Goal: Use online tool/utility: Use online tool/utility

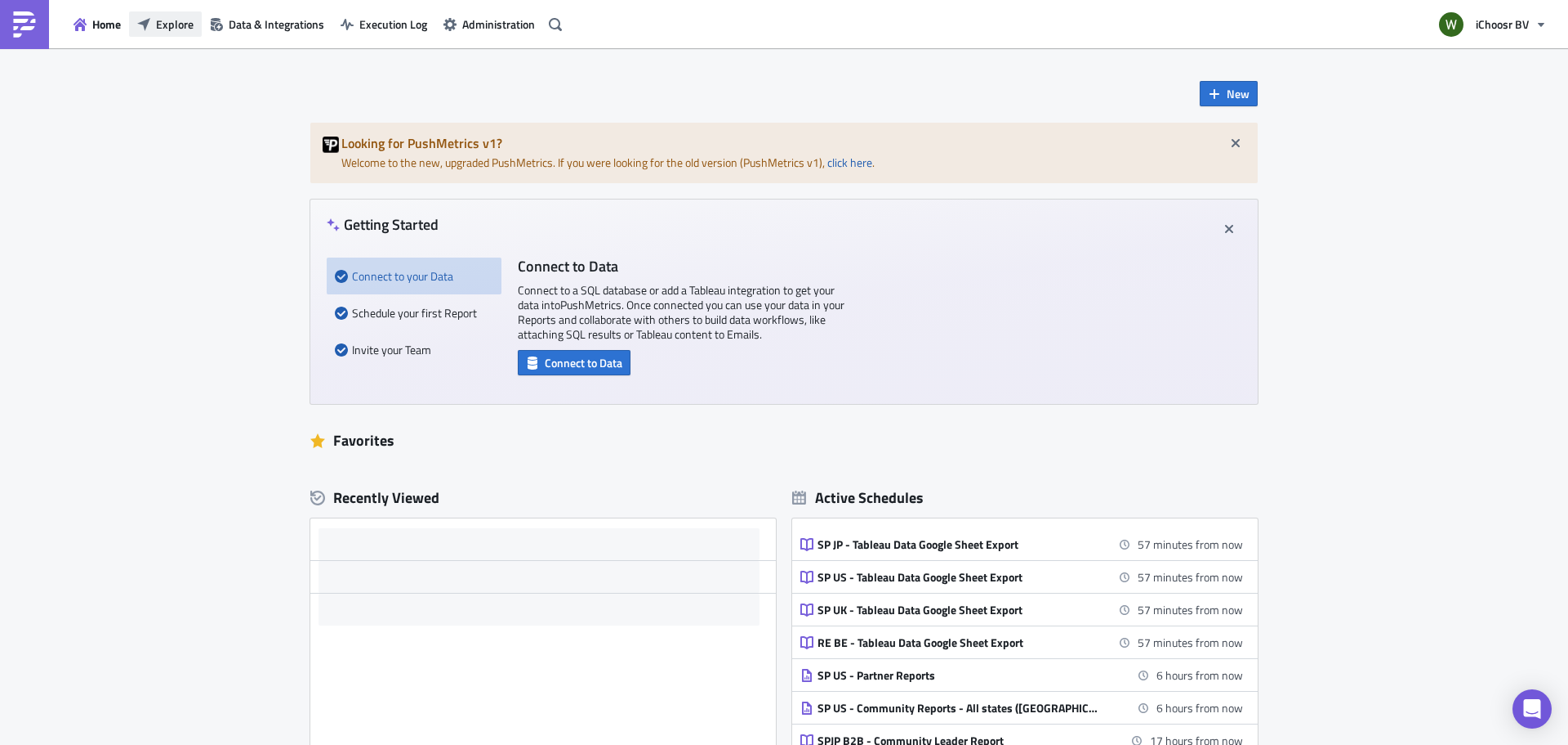
click at [169, 23] on span "Explore" at bounding box center [175, 24] width 38 height 17
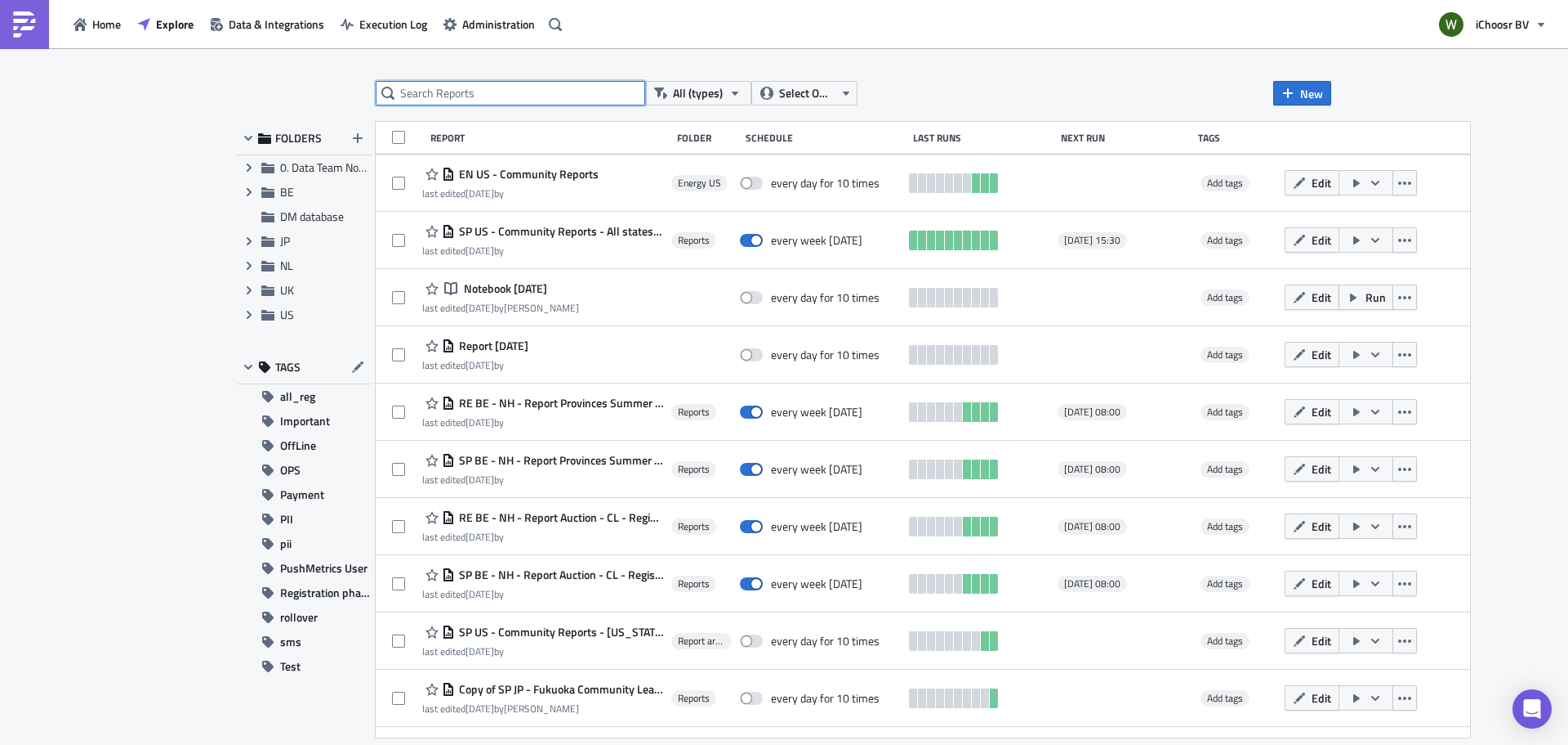
click at [442, 100] on input "text" at bounding box center [510, 93] width 269 height 25
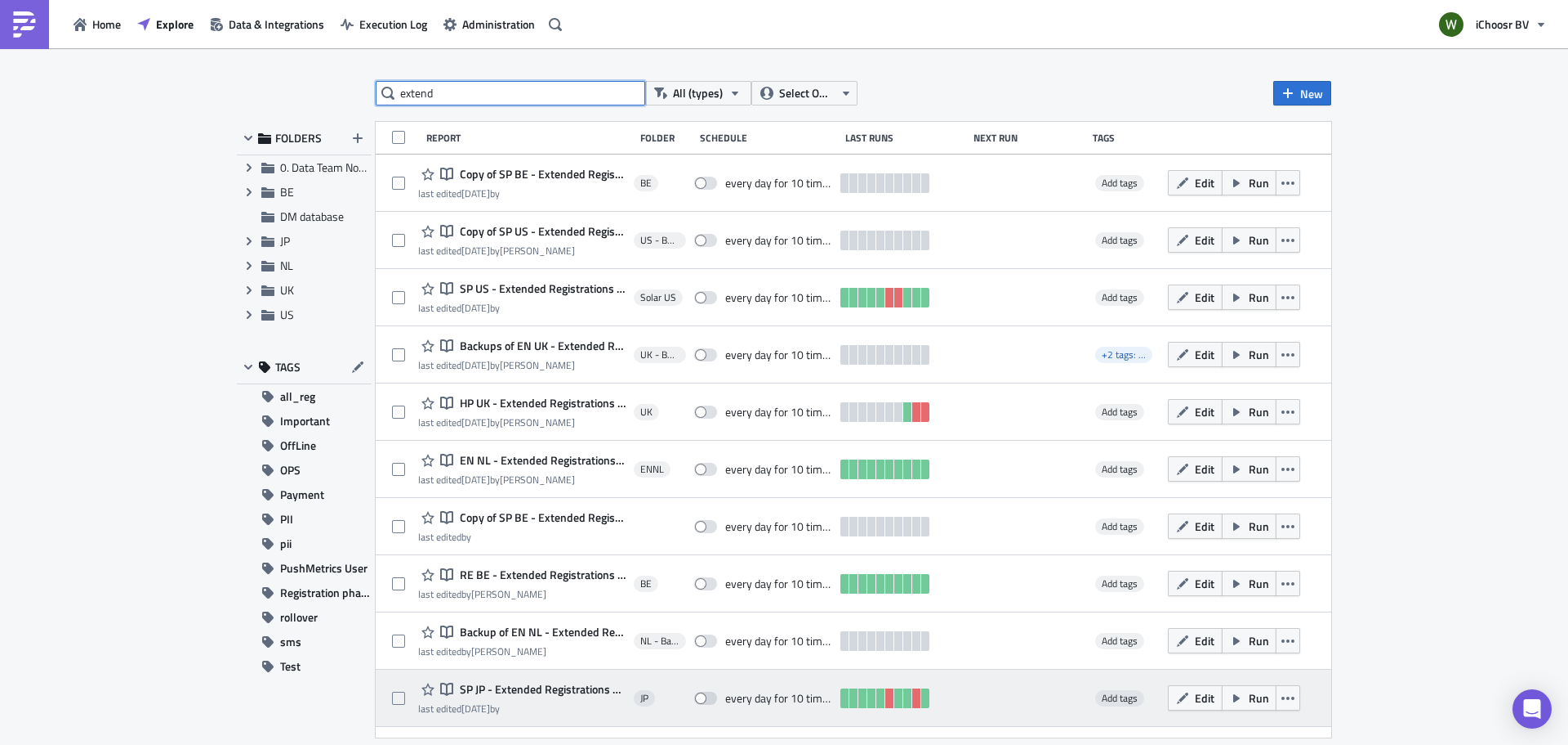
type input "extend"
click at [525, 698] on div "Notebook SP JP - Extended Registrations export" at bounding box center [522, 689] width 207 height 20
click at [505, 696] on span "SP JP - Extended Registrations export" at bounding box center [540, 688] width 170 height 14
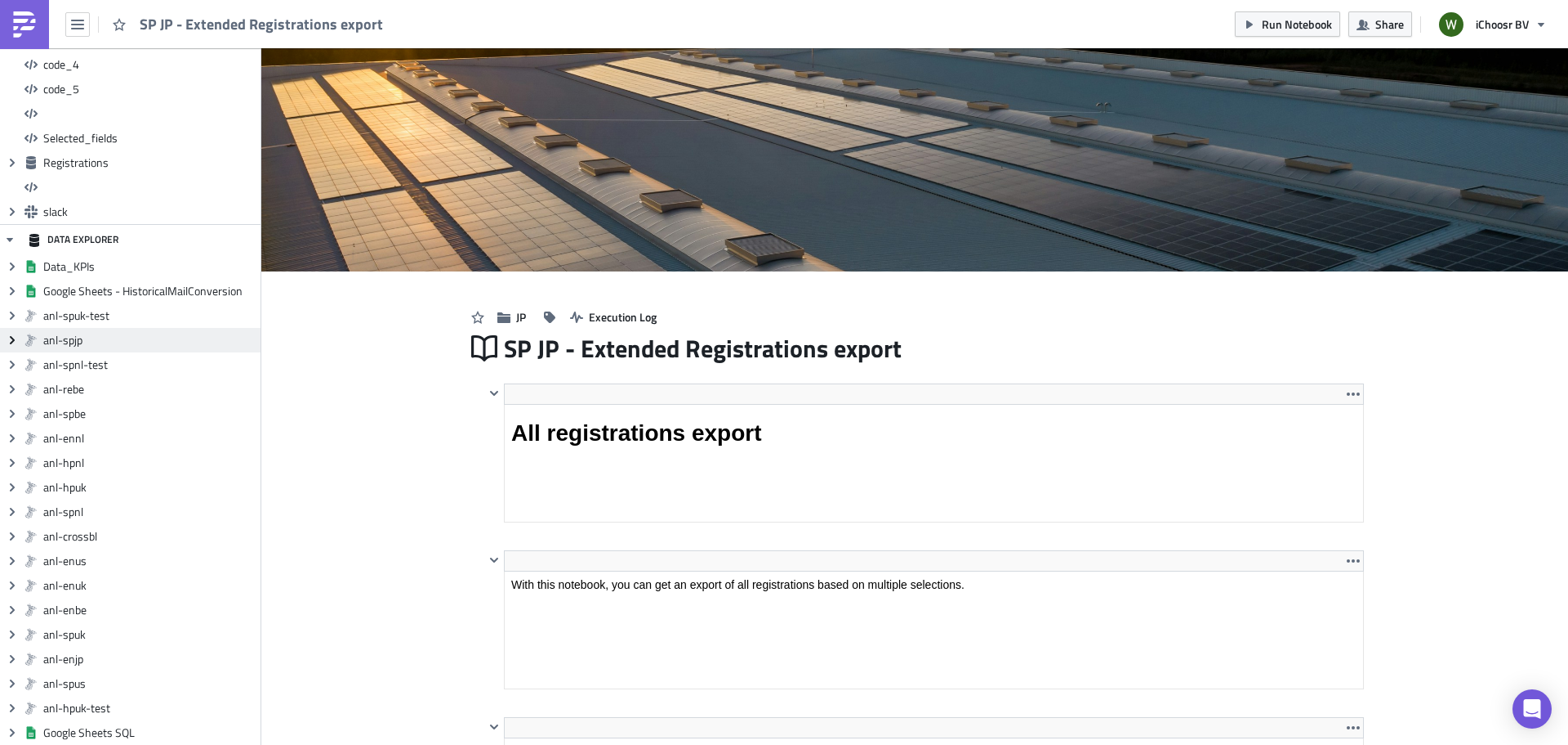
click at [4, 344] on span "Expand group" at bounding box center [12, 340] width 25 height 25
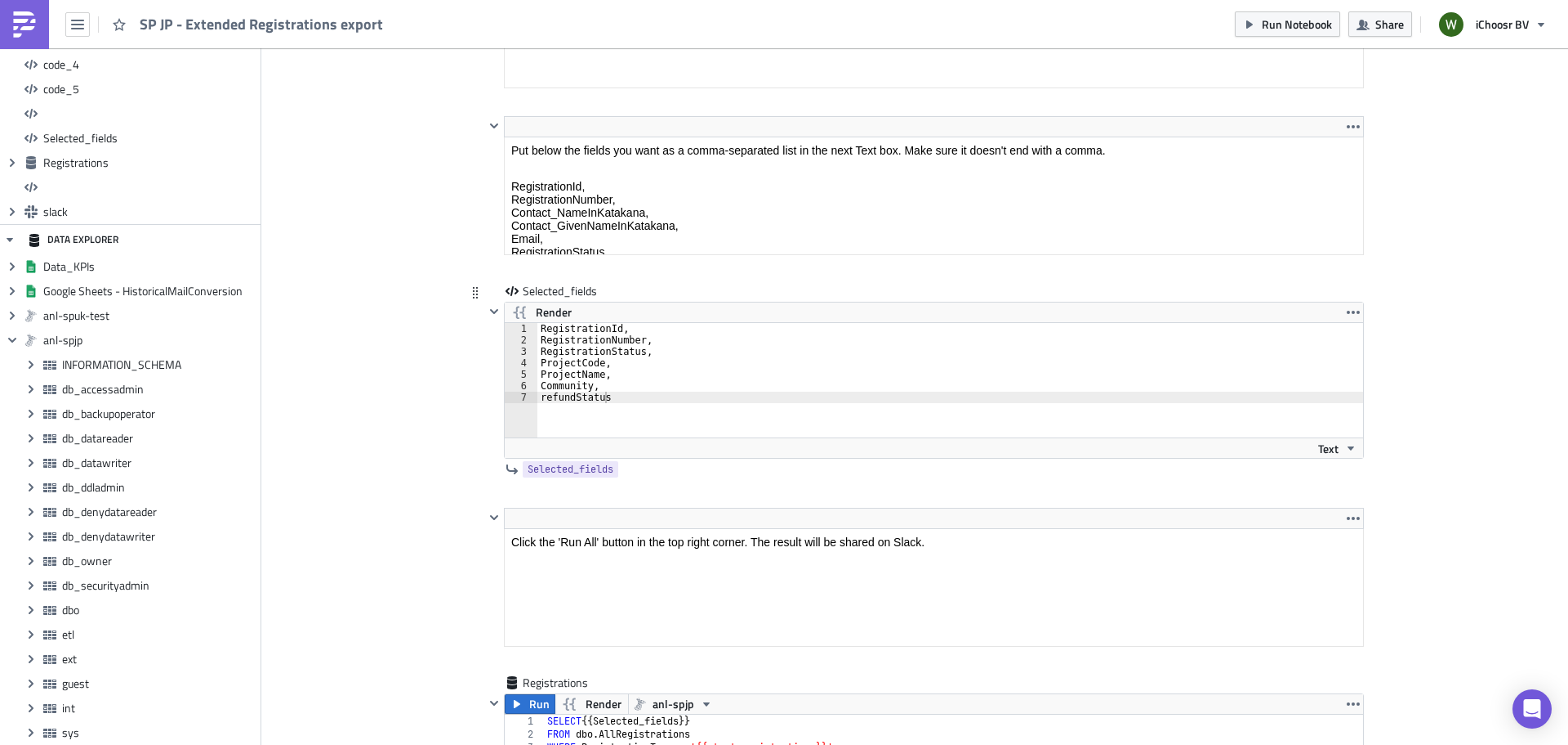
type textarea "refundStatus"
drag, startPoint x: 621, startPoint y: 397, endPoint x: 519, endPoint y: 403, distance: 102.2
click at [519, 403] on div "refundStatus 1 2 3 4 5 6 7 RegistrationId, RegistrationNumber, RegistrationStat…" at bounding box center [934, 380] width 859 height 114
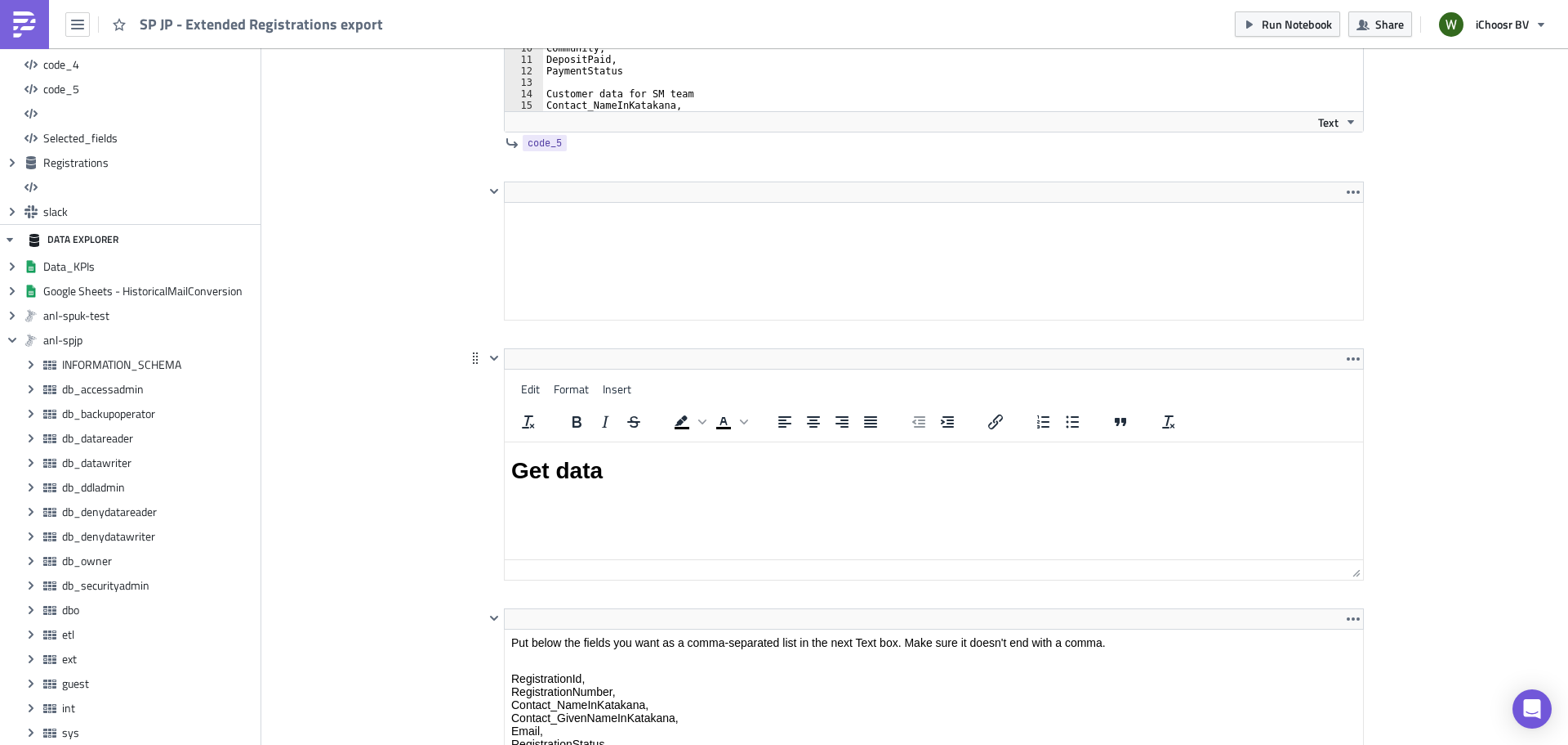
drag, startPoint x: 1055, startPoint y: 559, endPoint x: 1433, endPoint y: 562, distance: 378.0
click at [1055, 442] on html "Get data" at bounding box center [934, 471] width 859 height 57
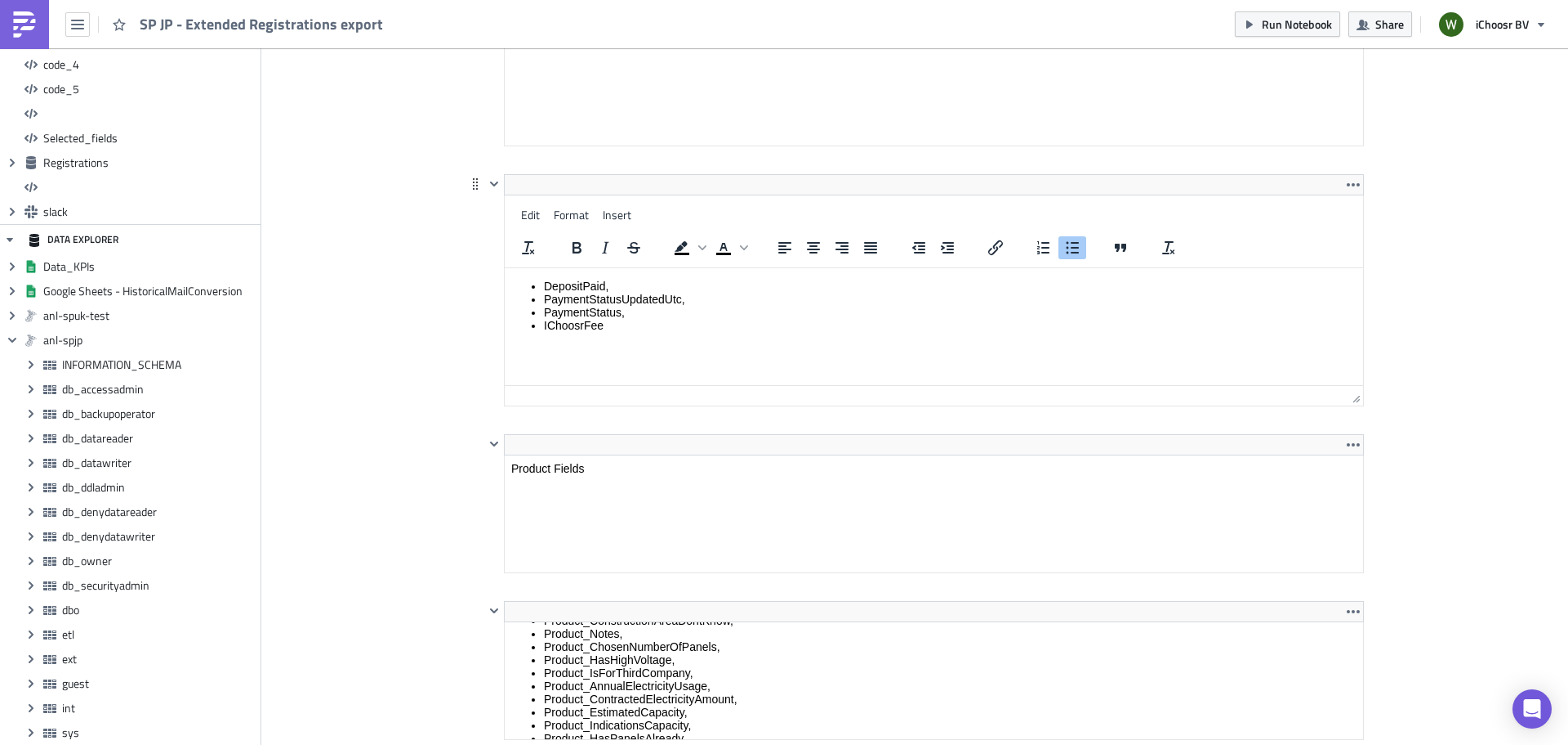
drag, startPoint x: 641, startPoint y: 313, endPoint x: 1147, endPoint y: 500, distance: 539.4
click at [641, 268] on html "DepositPaid, PaymentStatusUpdatedUtc, PaymentStatus, IChoosrFee" at bounding box center [934, 305] width 859 height 75
click at [627, 323] on li "IChoosrFee" at bounding box center [950, 325] width 813 height 13
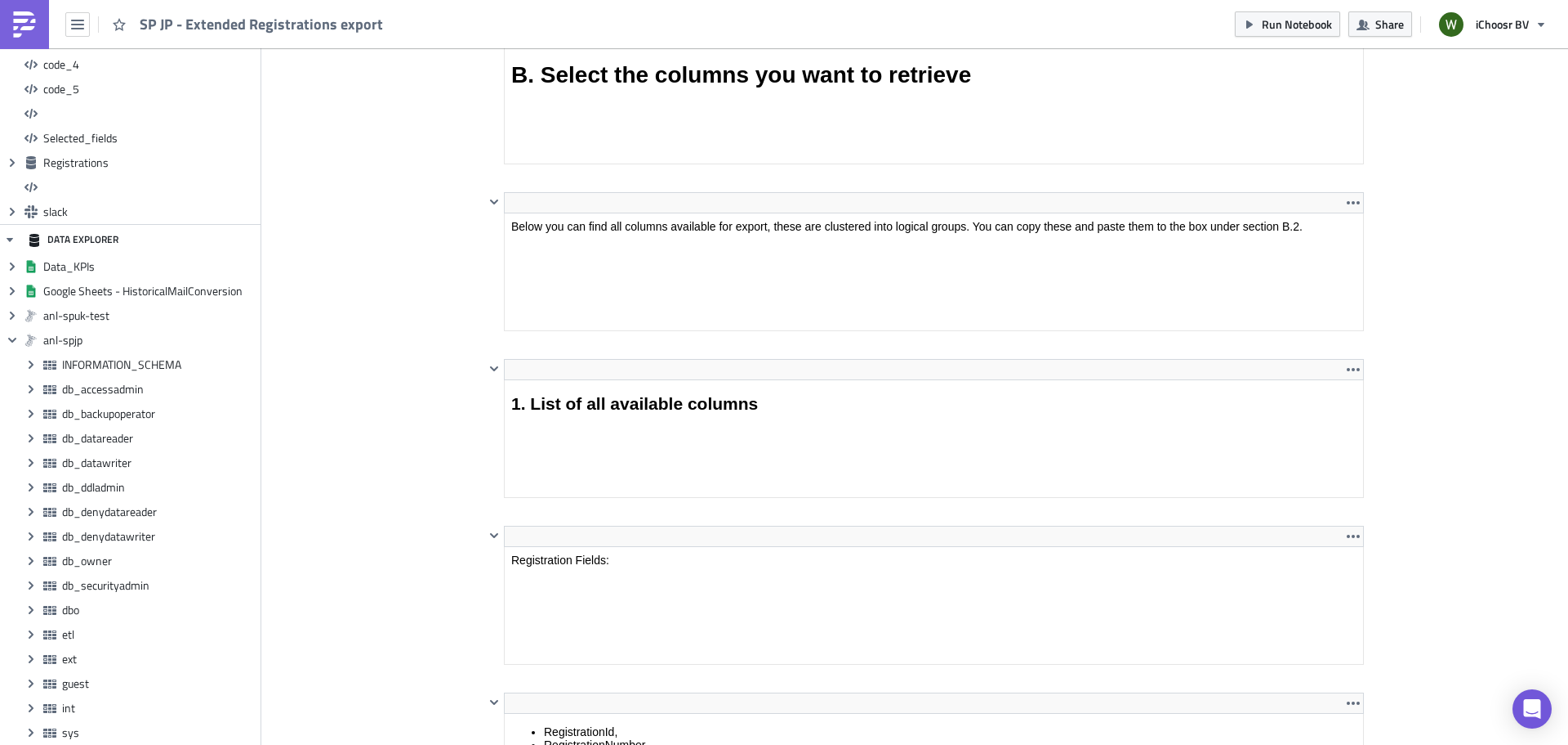
scroll to position [7027, 0]
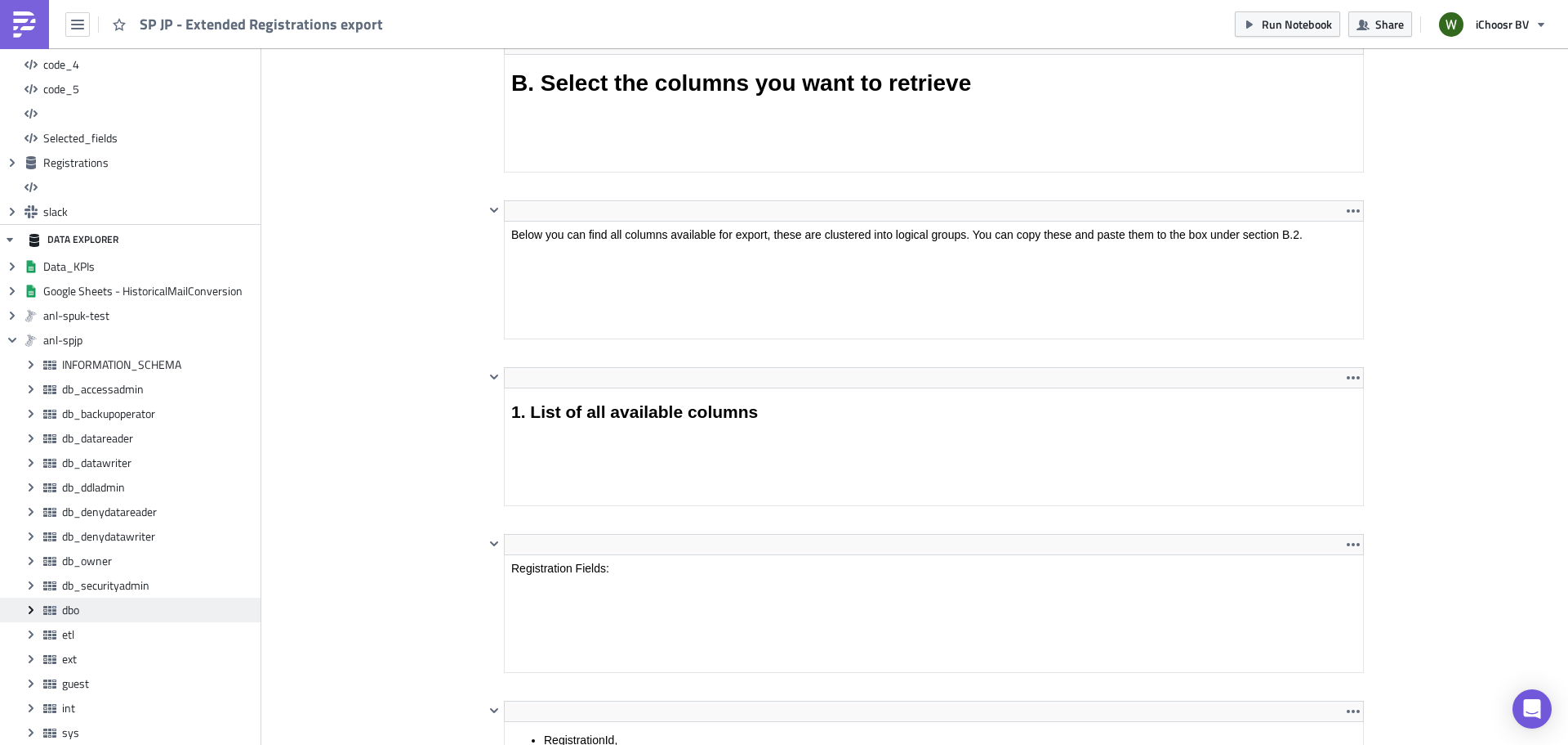
click at [31, 606] on icon "Expand group" at bounding box center [31, 610] width 13 height 13
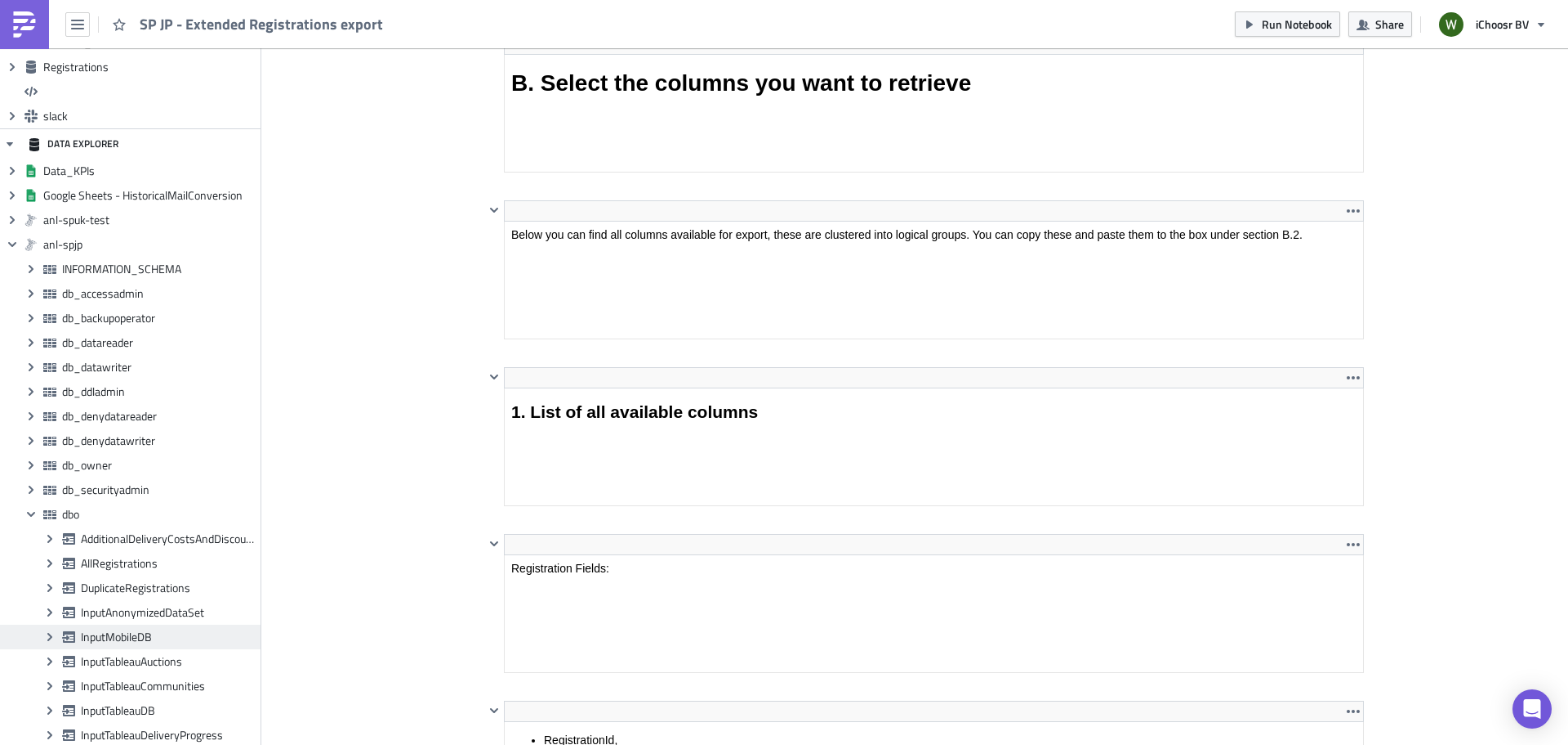
scroll to position [739, 0]
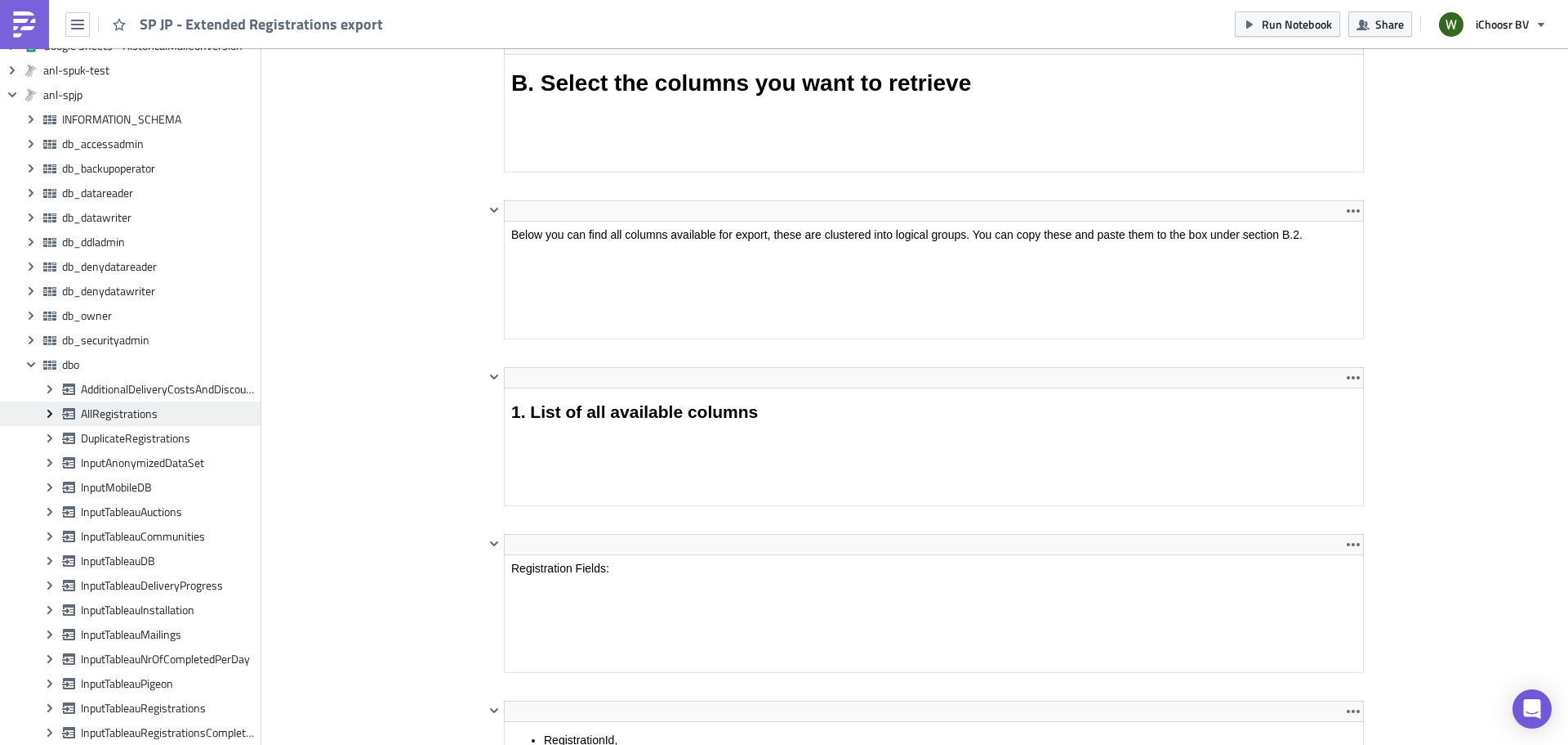
click at [46, 410] on icon "Expand group" at bounding box center [50, 414] width 13 height 13
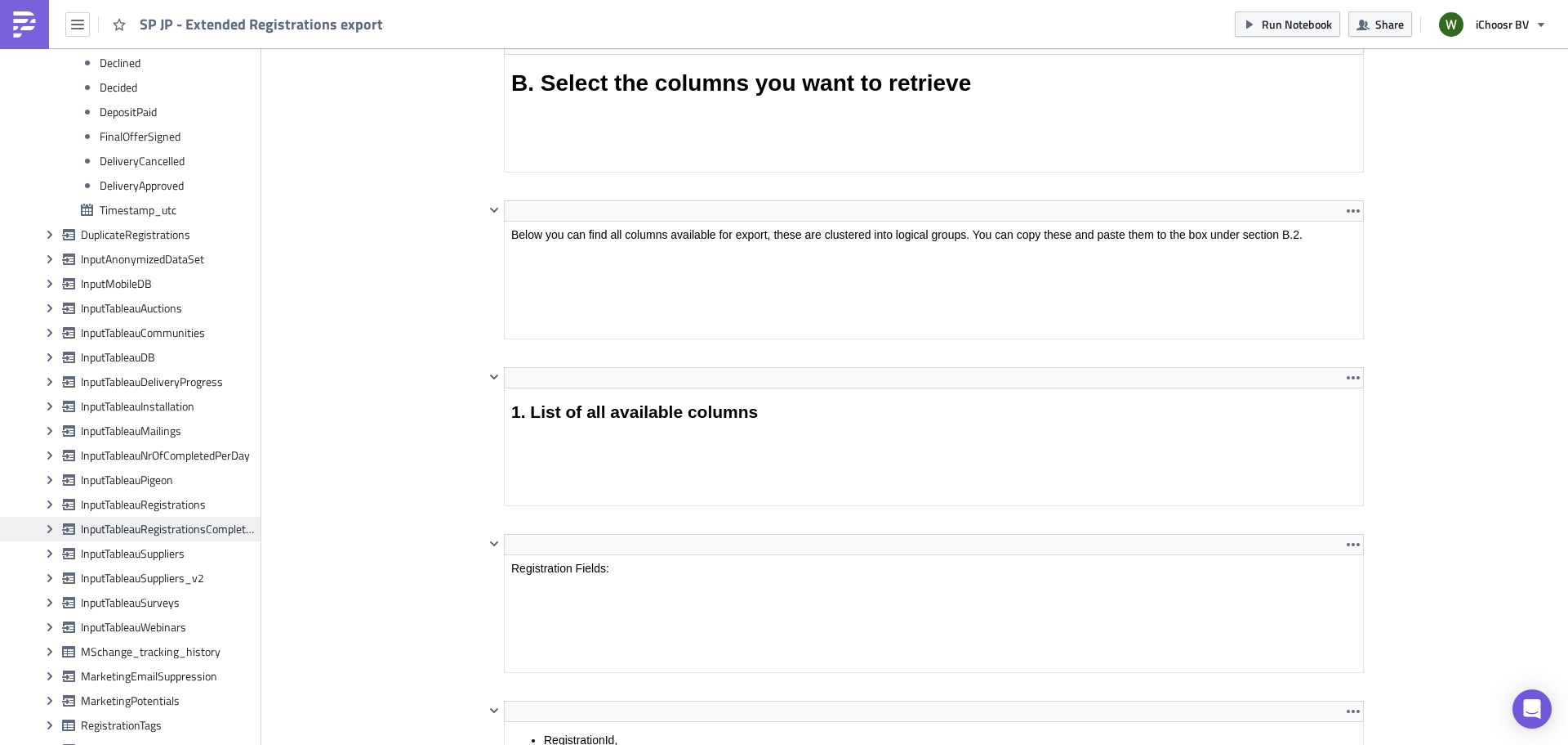
scroll to position [5071, 0]
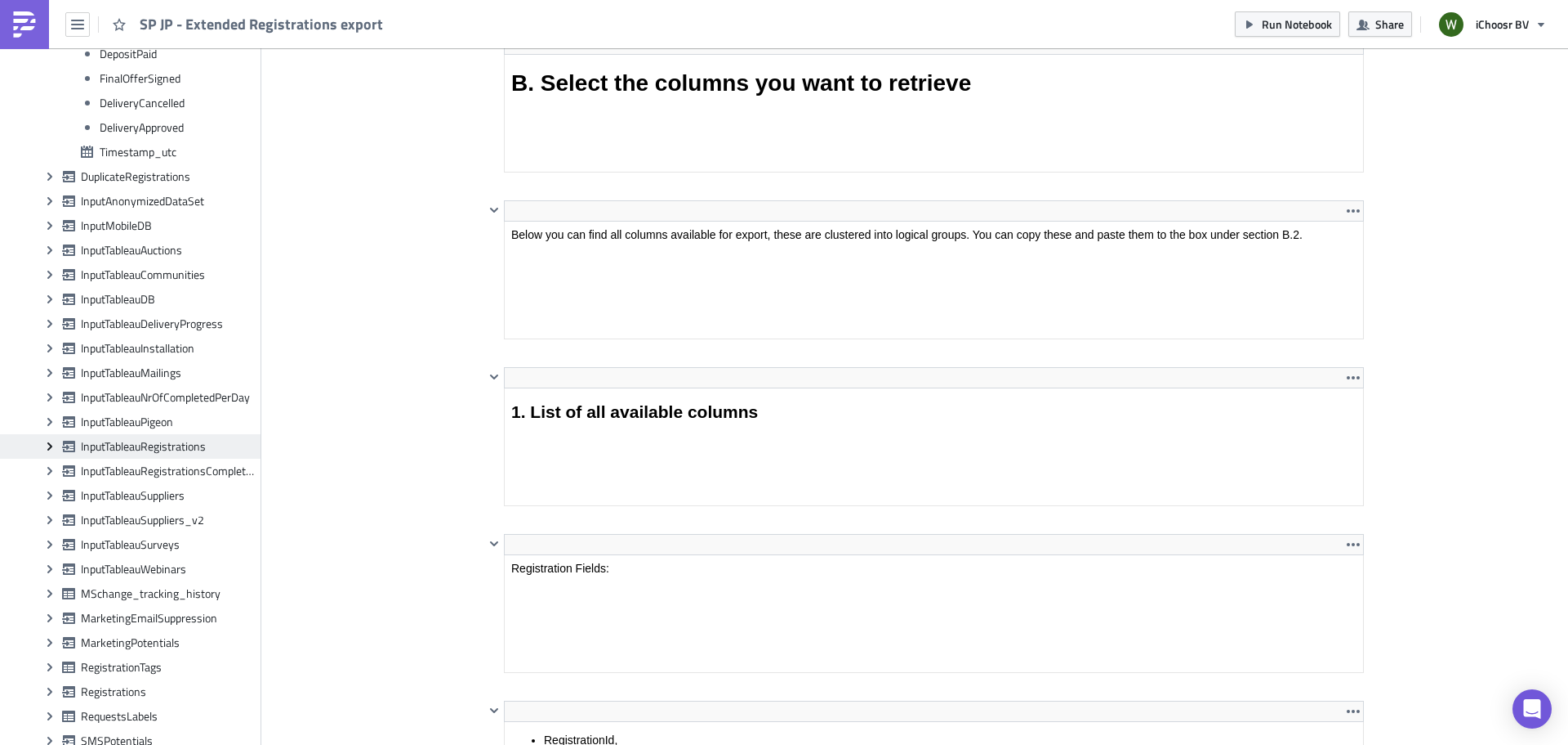
click at [51, 441] on icon "Expand group" at bounding box center [50, 446] width 13 height 13
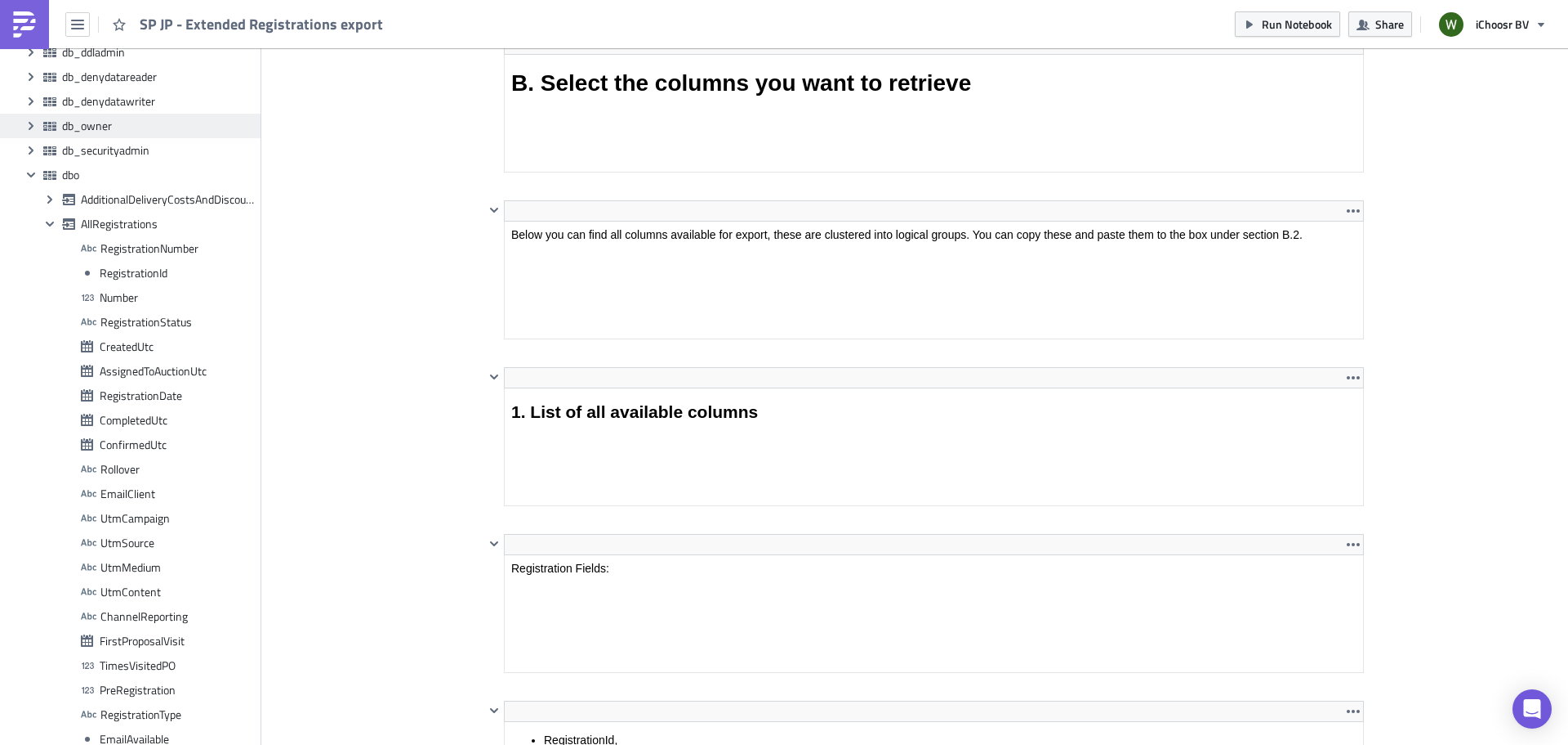
scroll to position [711, 0]
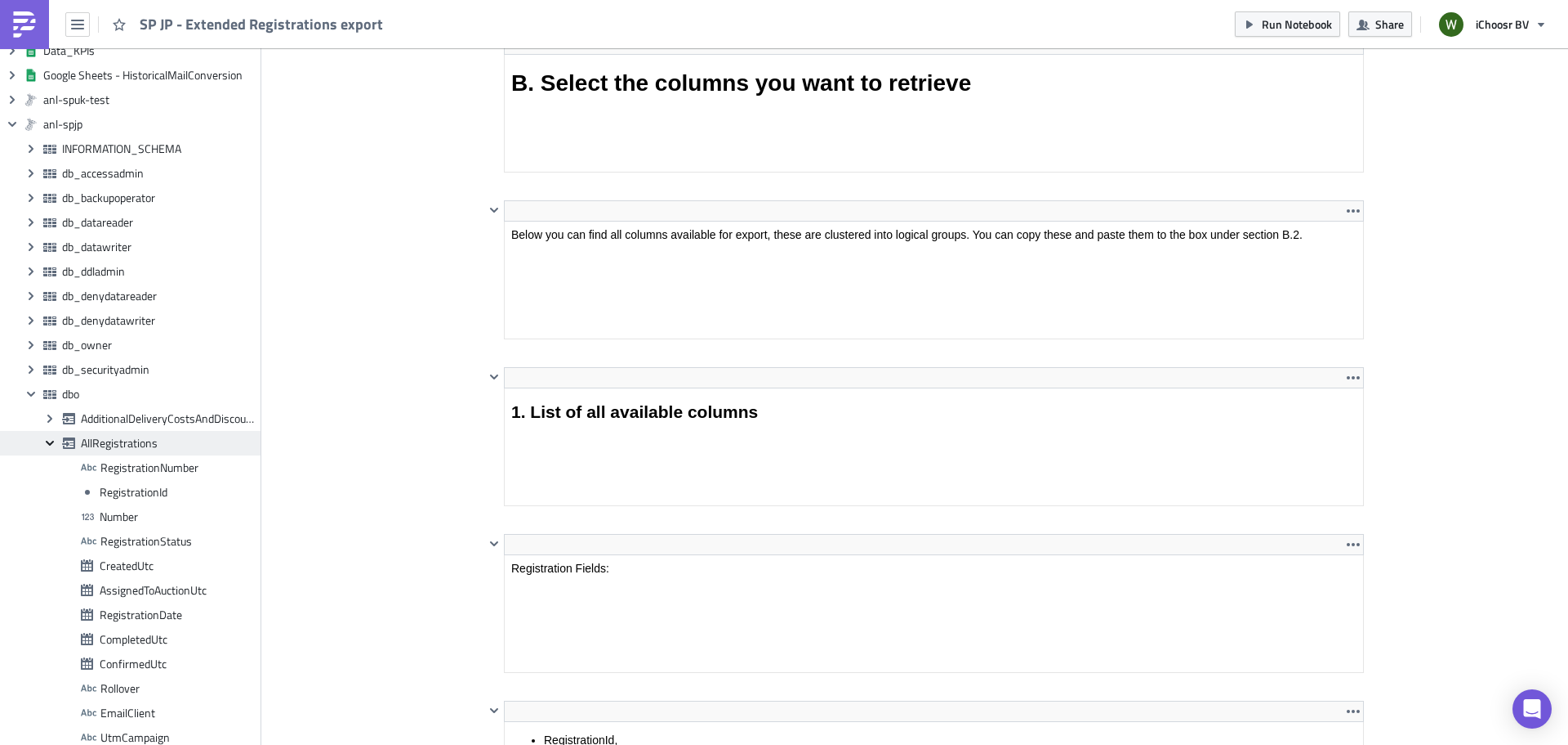
click at [48, 441] on icon "Collapse group" at bounding box center [50, 443] width 13 height 13
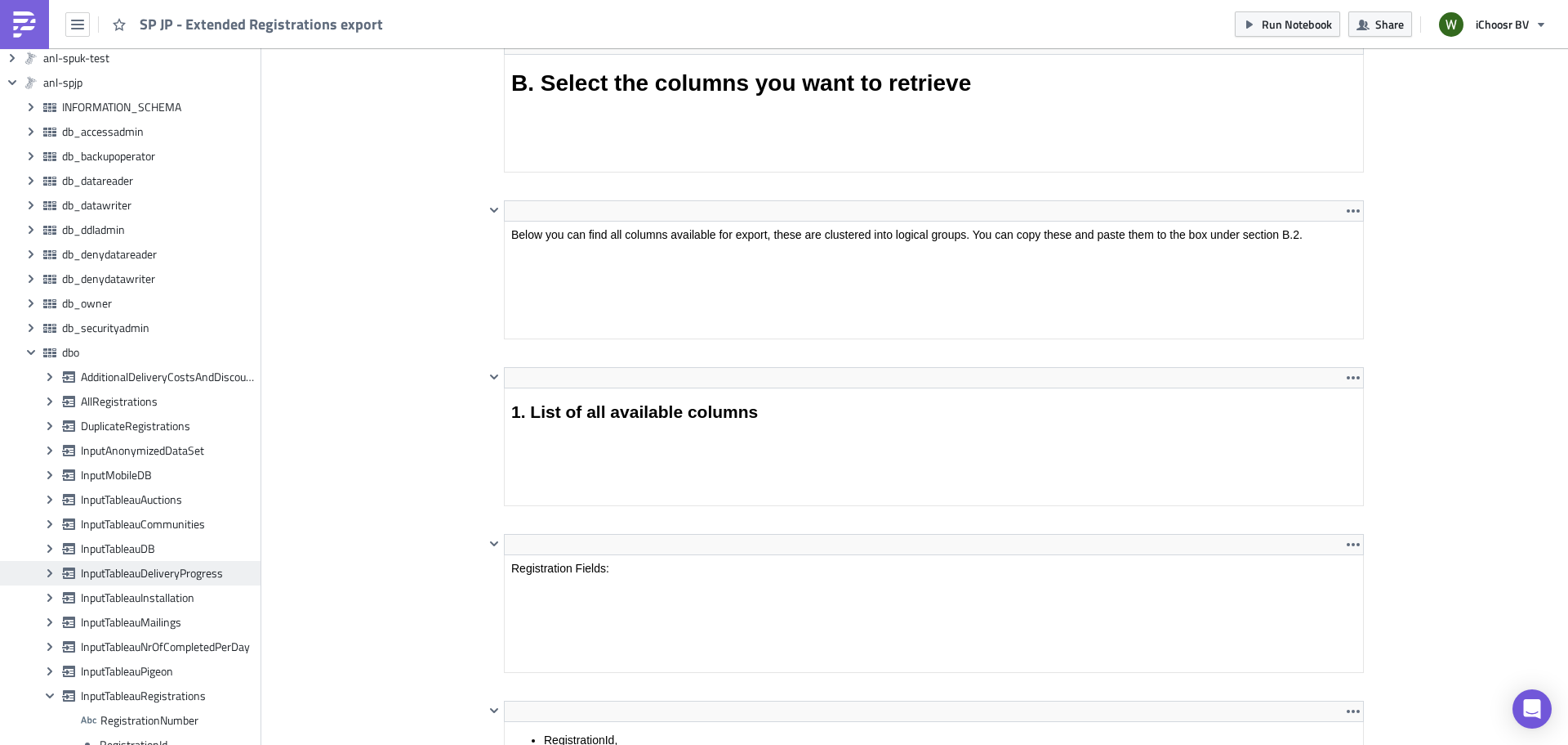
scroll to position [792, 0]
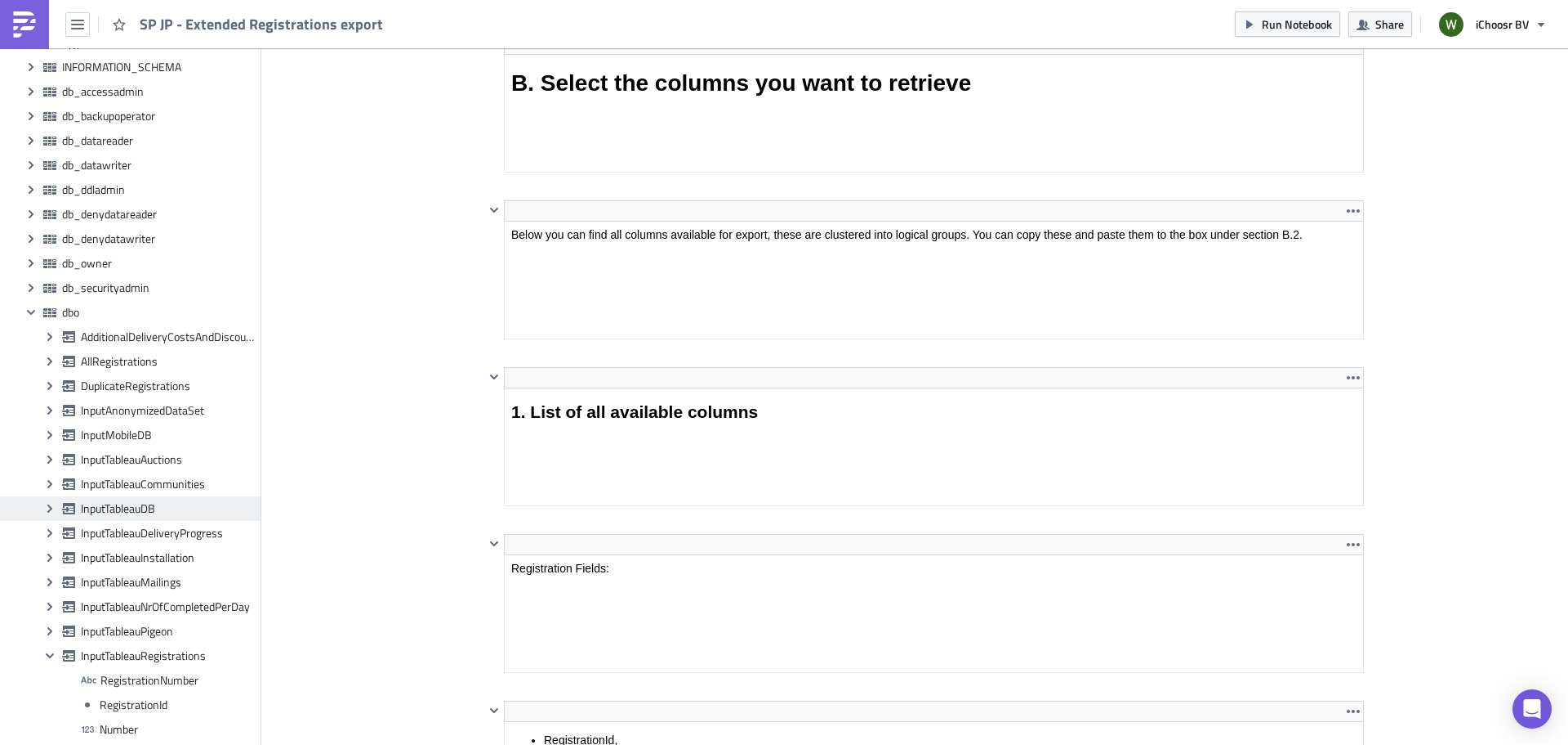
click at [107, 513] on span "InputTableauDB" at bounding box center [168, 508] width 176 height 14
click at [53, 507] on icon "Expand group" at bounding box center [50, 508] width 13 height 13
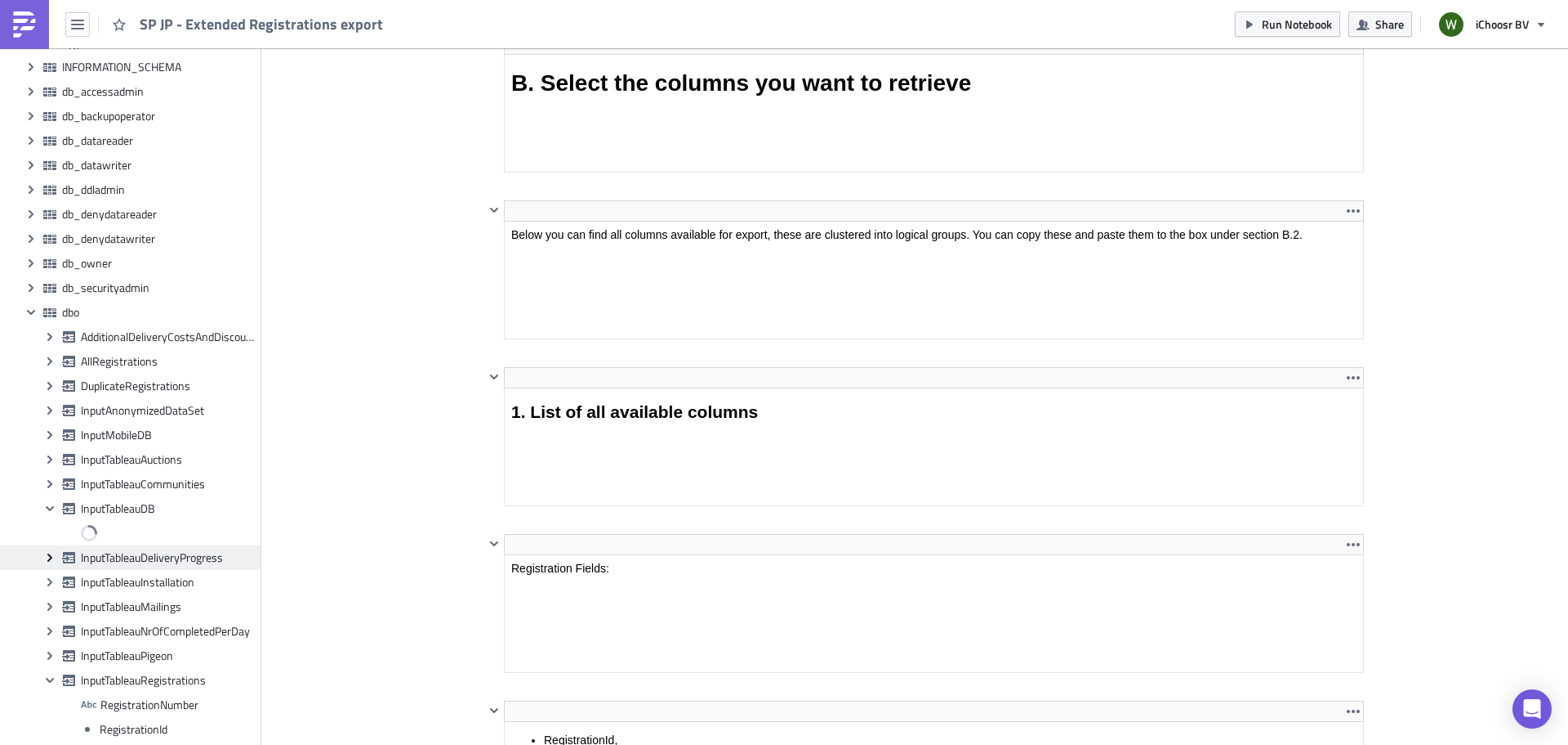
click at [48, 553] on icon "Expand group" at bounding box center [50, 558] width 13 height 13
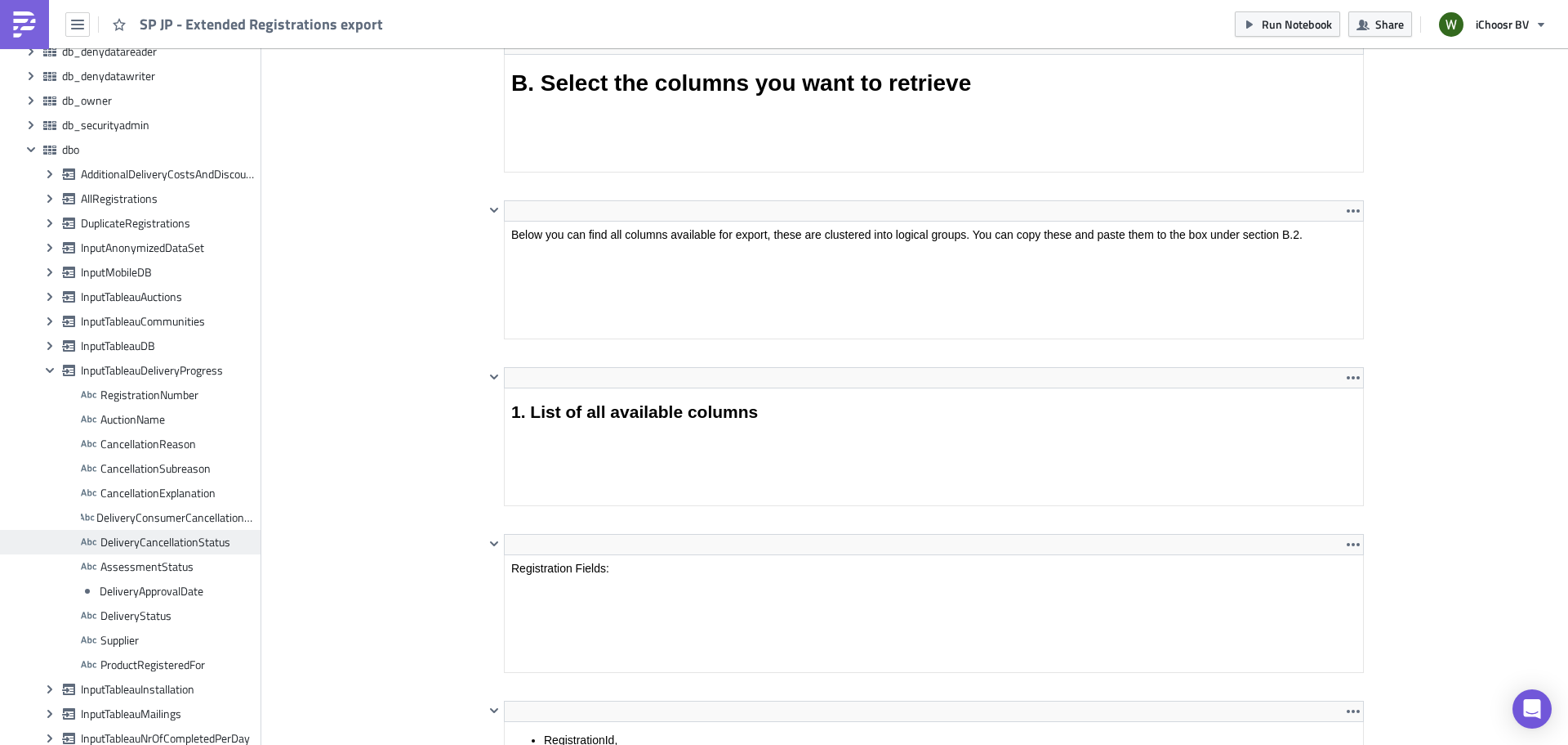
scroll to position [955, 0]
click at [51, 372] on icon "Collapse group" at bounding box center [50, 369] width 13 height 13
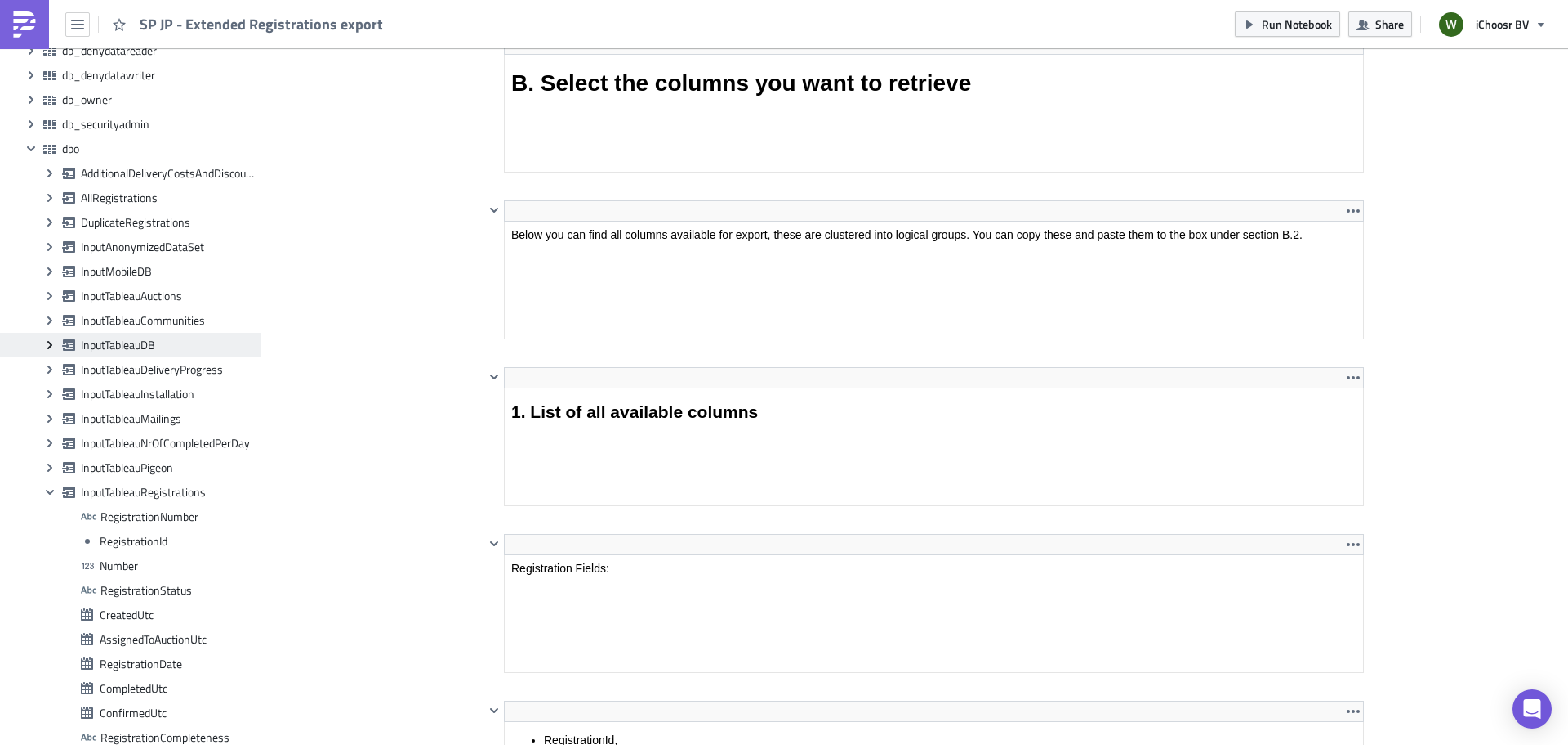
click at [46, 351] on span "Expand group" at bounding box center [50, 345] width 25 height 25
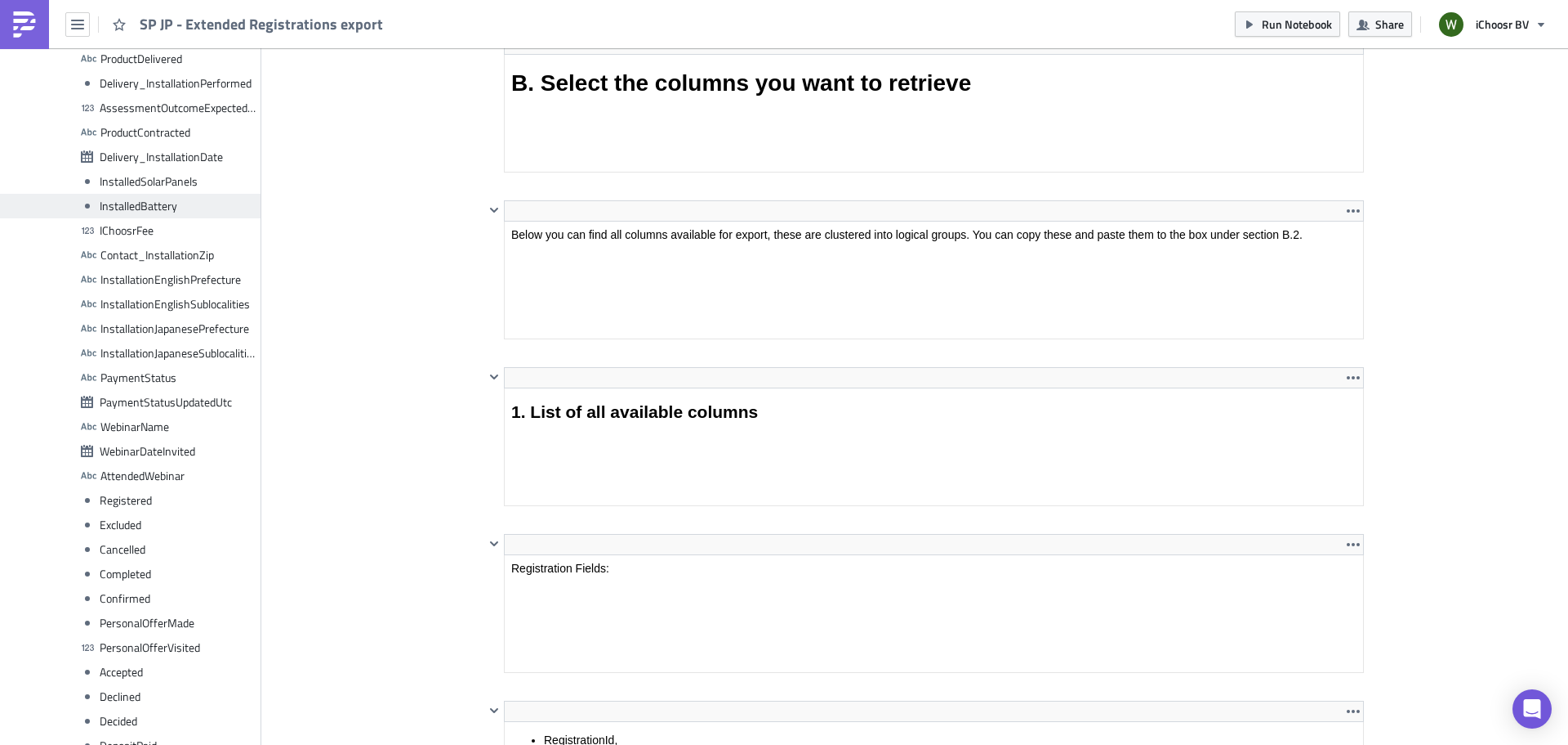
scroll to position [6644, 0]
